Goal: Navigation & Orientation: Find specific page/section

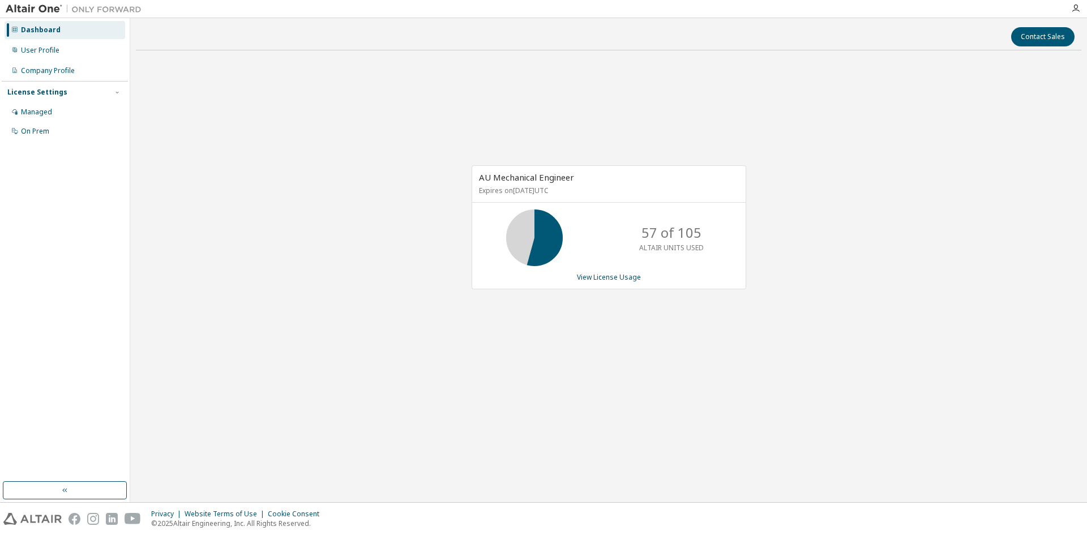
click at [226, 232] on div "AU Mechanical Engineer Expires on [DATE] UTC 57 of 105 ALTAIR UNITS USED View L…" at bounding box center [608, 233] width 945 height 348
